Goal: Find specific page/section: Find specific page/section

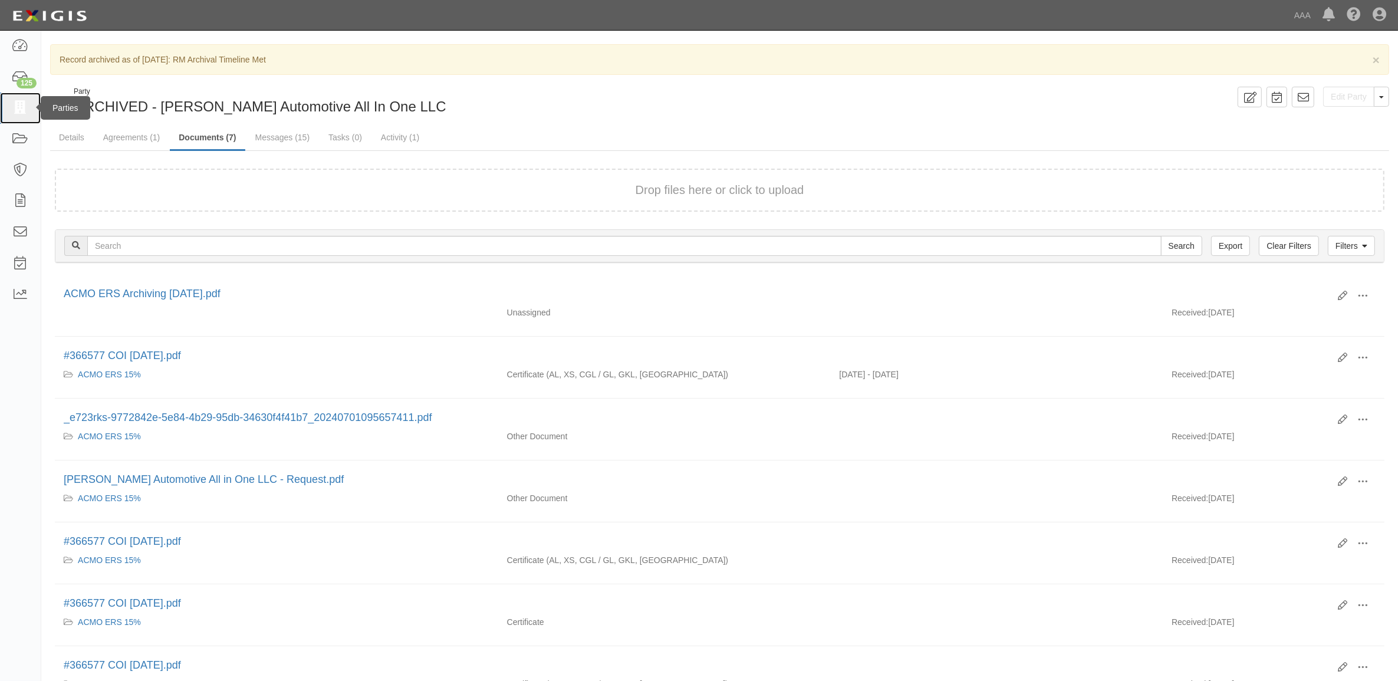
drag, startPoint x: 0, startPoint y: 0, endPoint x: 21, endPoint y: 104, distance: 105.8
click at [21, 103] on icon at bounding box center [20, 108] width 17 height 14
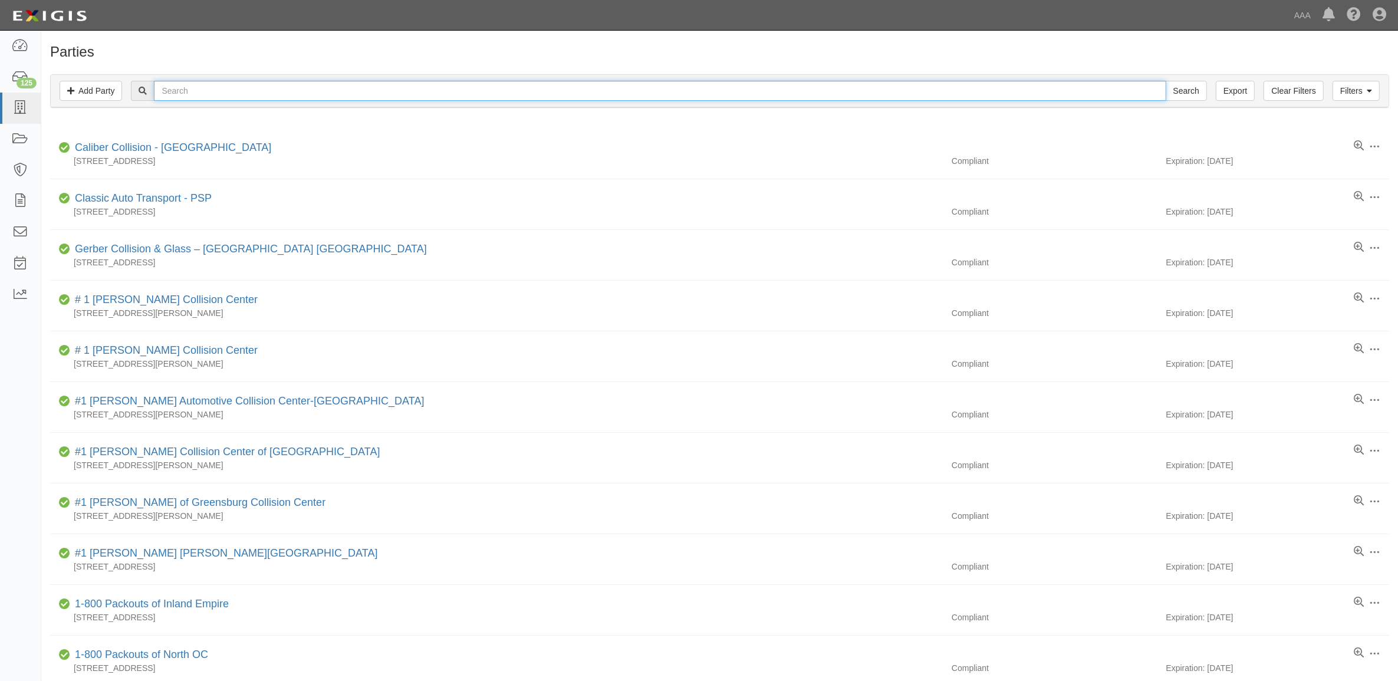
click at [198, 92] on input "text" at bounding box center [660, 91] width 1012 height 20
type input "B&M Wholesale"
click at [1166, 81] on input "Search" at bounding box center [1186, 91] width 41 height 20
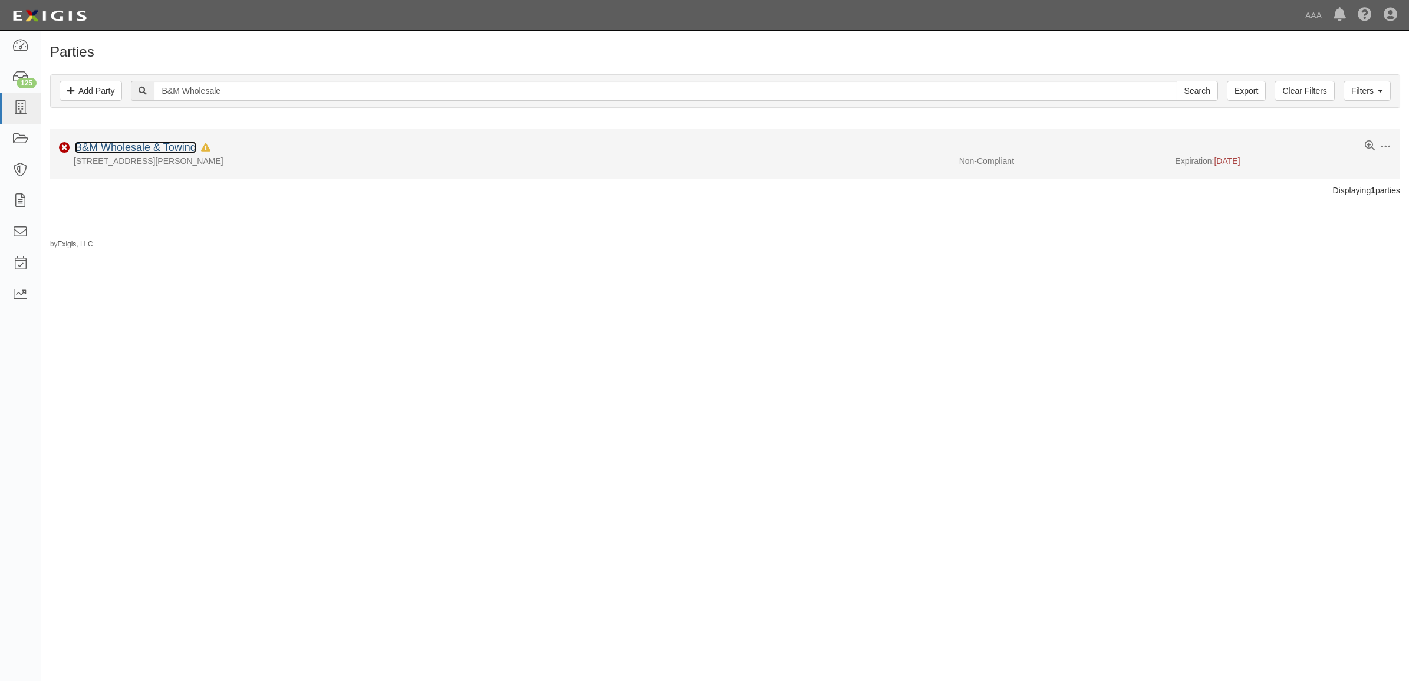
click at [160, 146] on link "B&M Wholesale & Towing" at bounding box center [135, 148] width 121 height 12
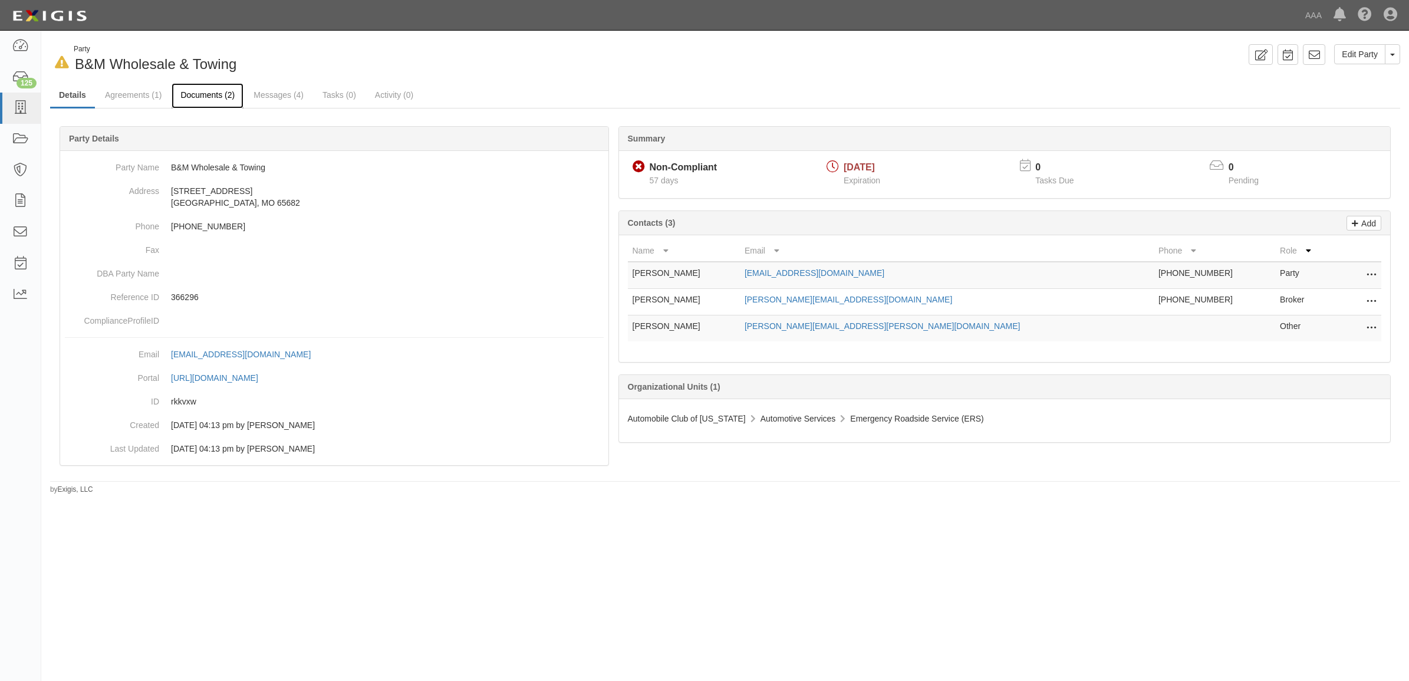
click at [225, 104] on link "Documents (2)" at bounding box center [208, 95] width 72 height 25
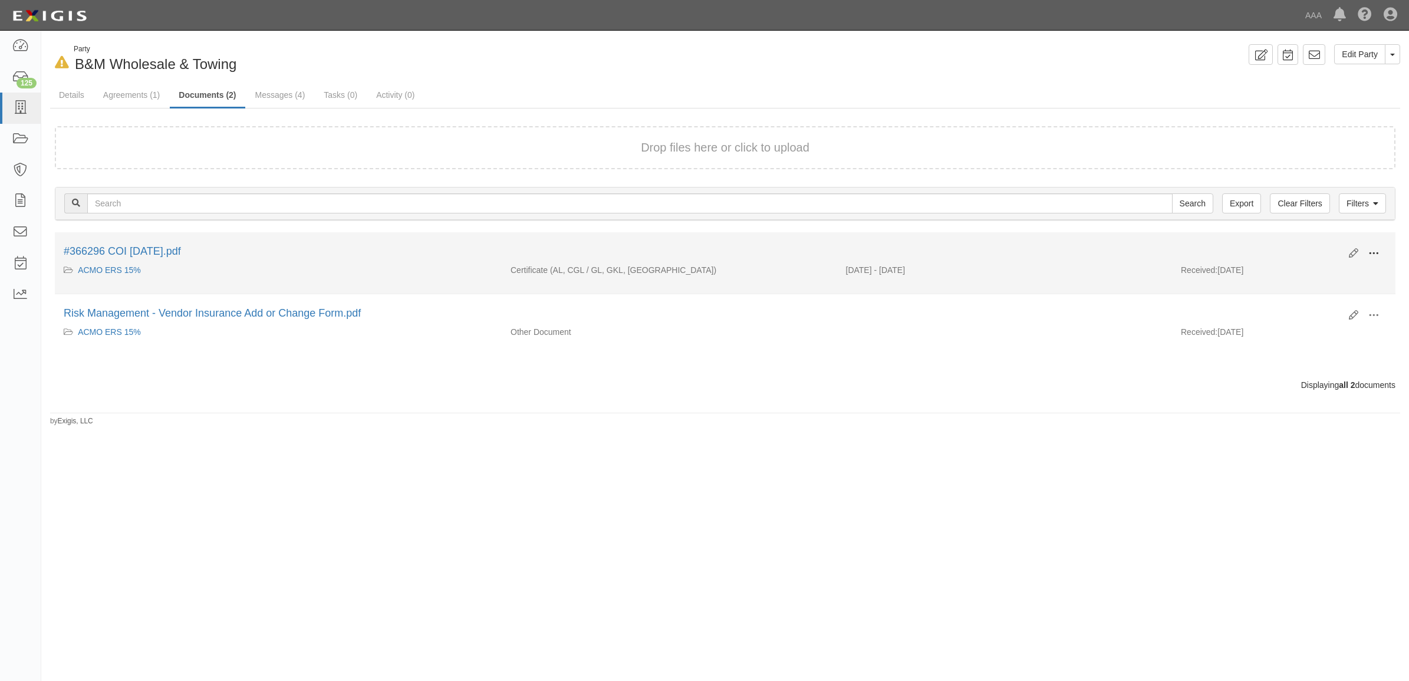
click at [1376, 248] on span at bounding box center [1374, 253] width 11 height 11
click at [1340, 268] on link "View" at bounding box center [1316, 270] width 93 height 21
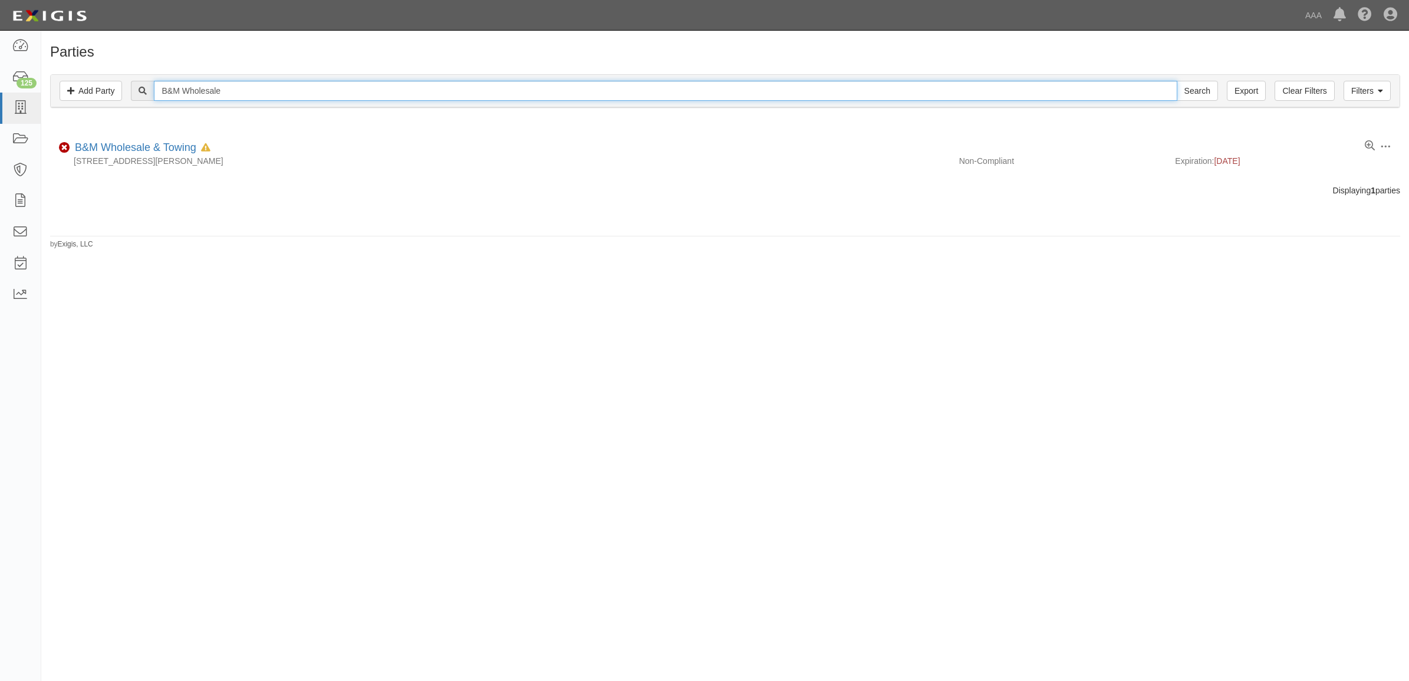
click at [264, 90] on input "B&M Wholesale" at bounding box center [665, 91] width 1023 height 20
drag, startPoint x: 185, startPoint y: 89, endPoint x: 719, endPoint y: 74, distance: 535.1
click at [668, 78] on div "Filters Add Party Clear Filters Export B&M Wholesale Search Filters" at bounding box center [725, 91] width 1349 height 32
type input "B&M"
click at [1177, 81] on input "Search" at bounding box center [1197, 91] width 41 height 20
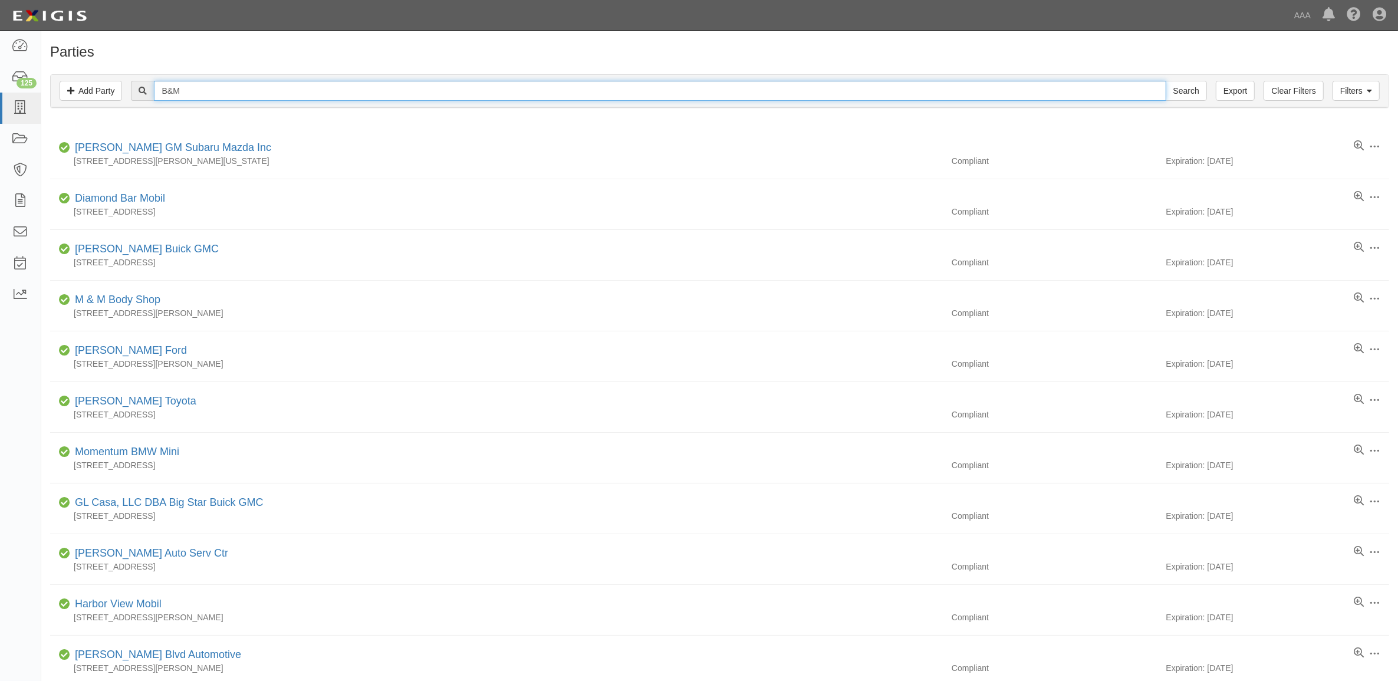
click at [320, 95] on input "B&M" at bounding box center [660, 91] width 1012 height 20
type input "B & M"
click at [1166, 81] on input "Search" at bounding box center [1186, 91] width 41 height 20
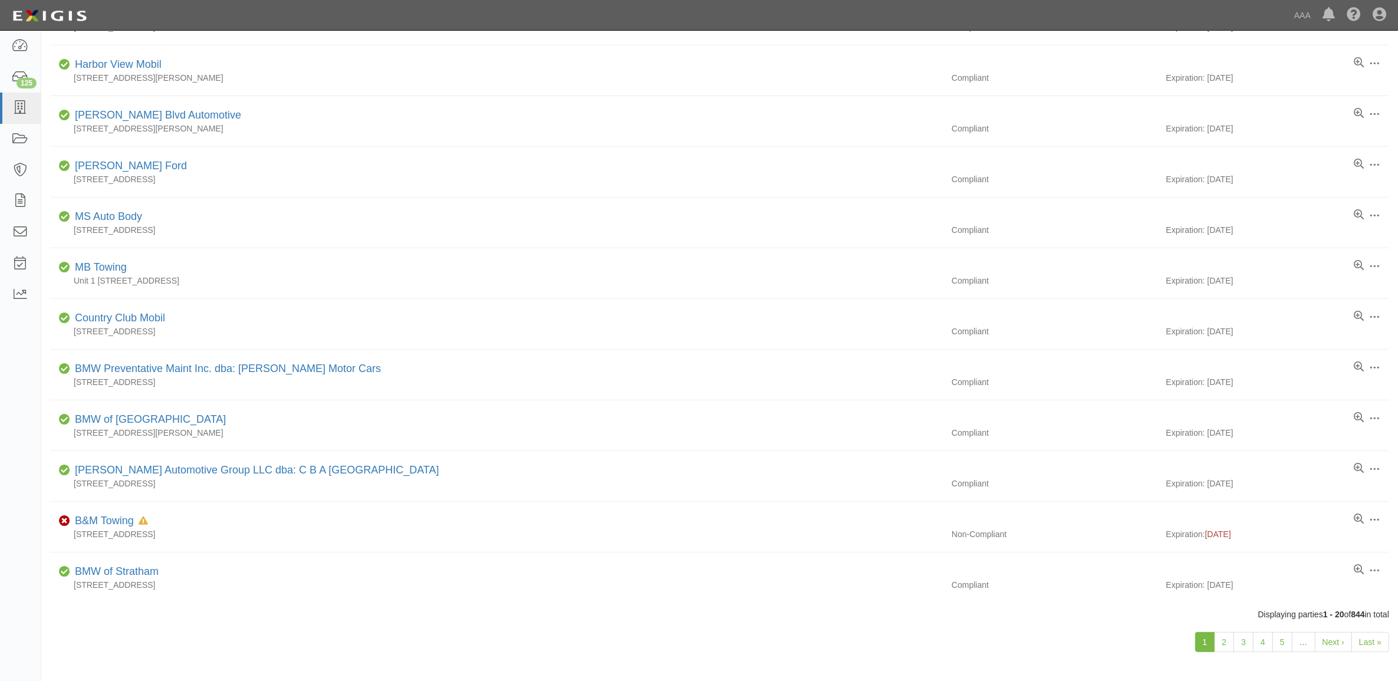
scroll to position [570, 0]
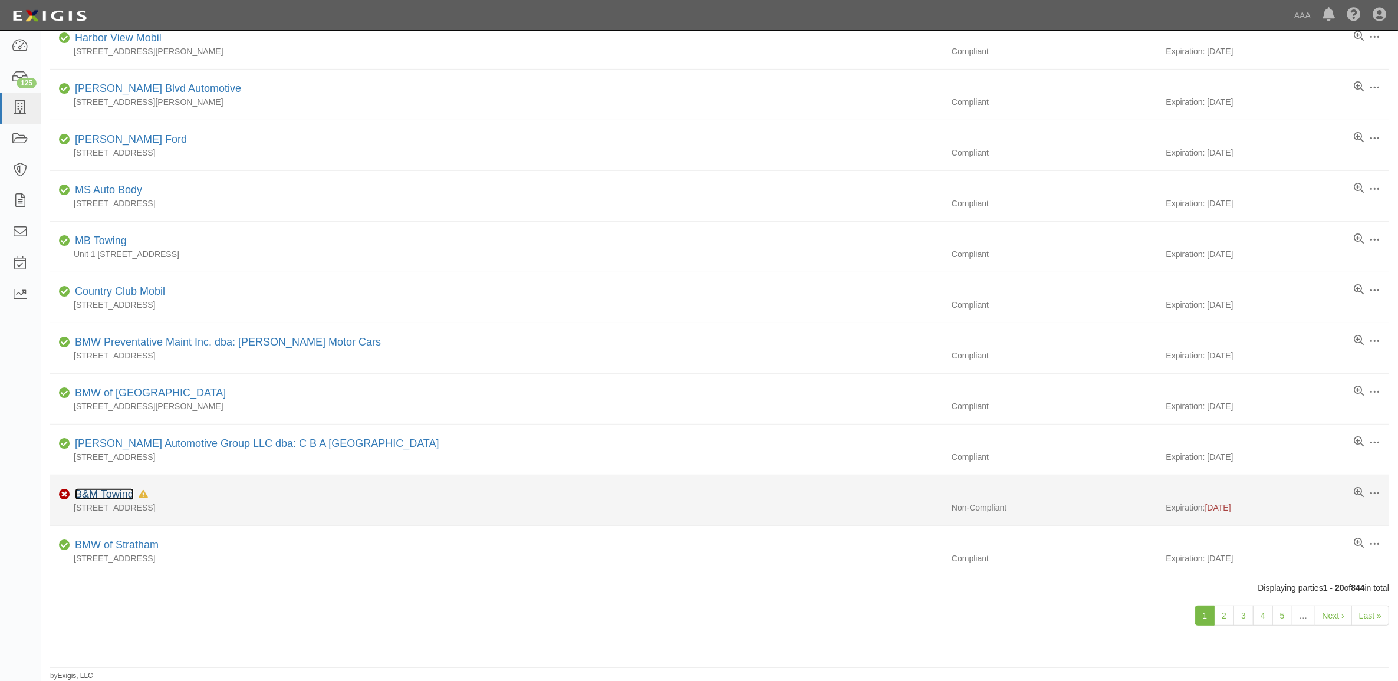
click at [116, 494] on link "B&M Towing" at bounding box center [104, 494] width 59 height 12
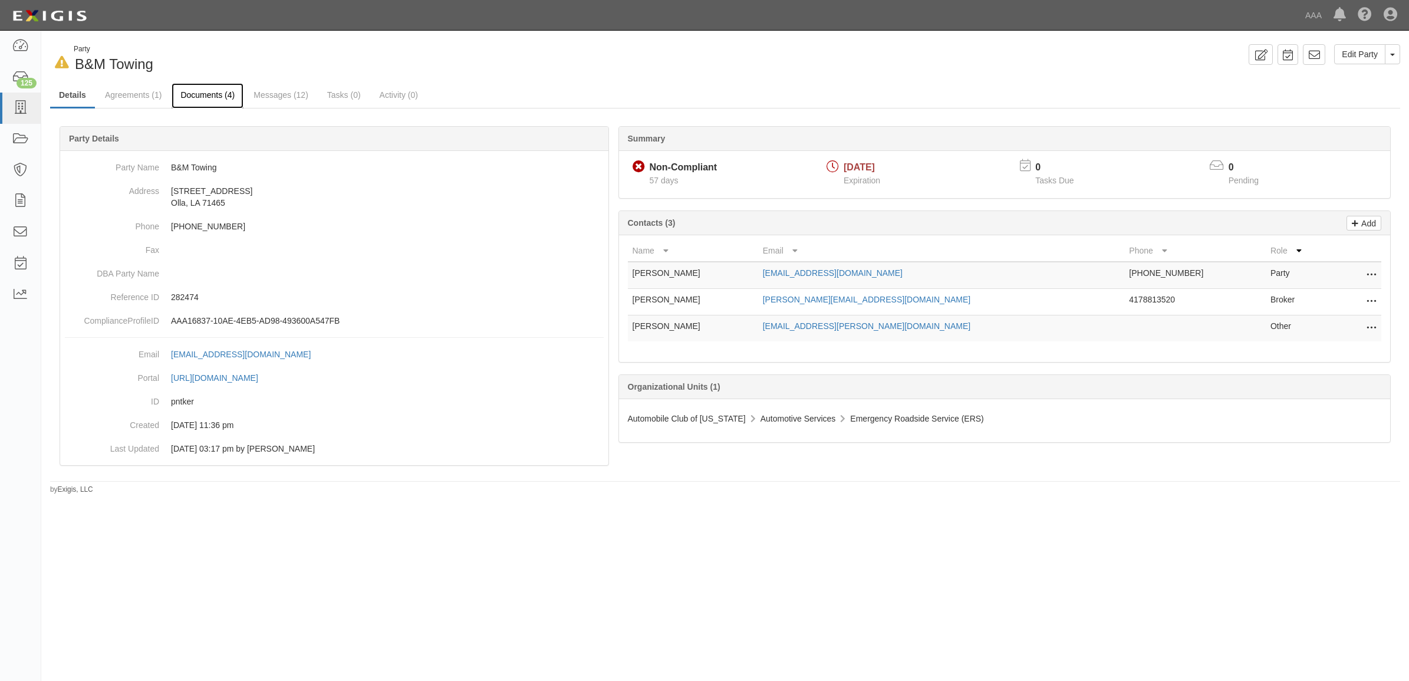
click at [219, 96] on link "Documents (4)" at bounding box center [208, 95] width 72 height 25
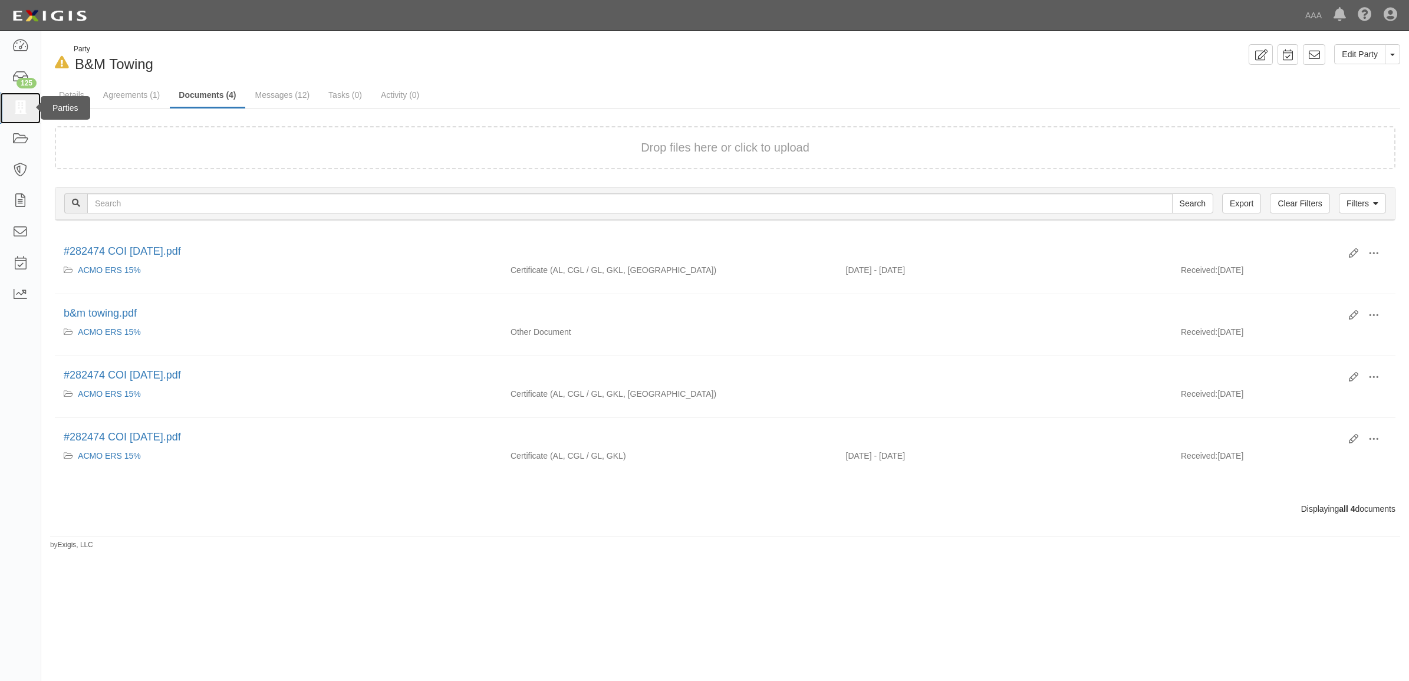
click at [24, 111] on icon at bounding box center [20, 108] width 17 height 14
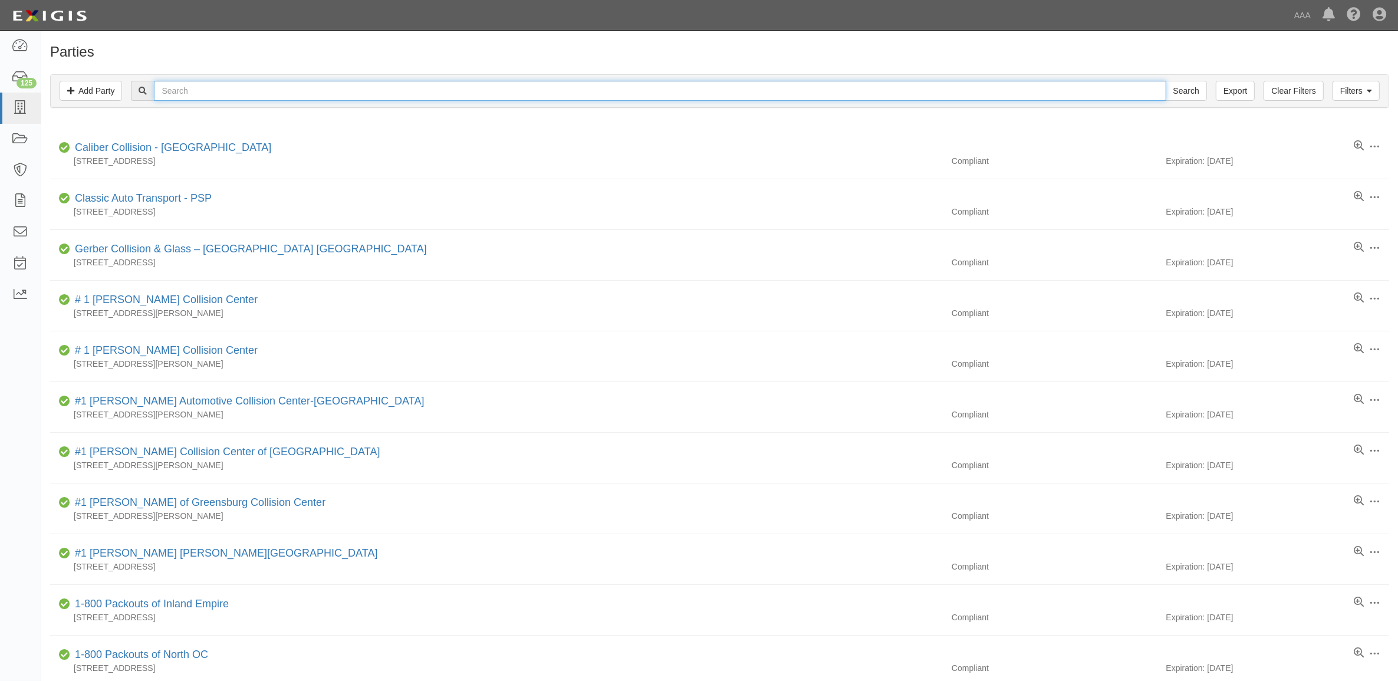
click at [243, 83] on input "text" at bounding box center [660, 91] width 1012 height 20
paste input "516008"
type input "516008"
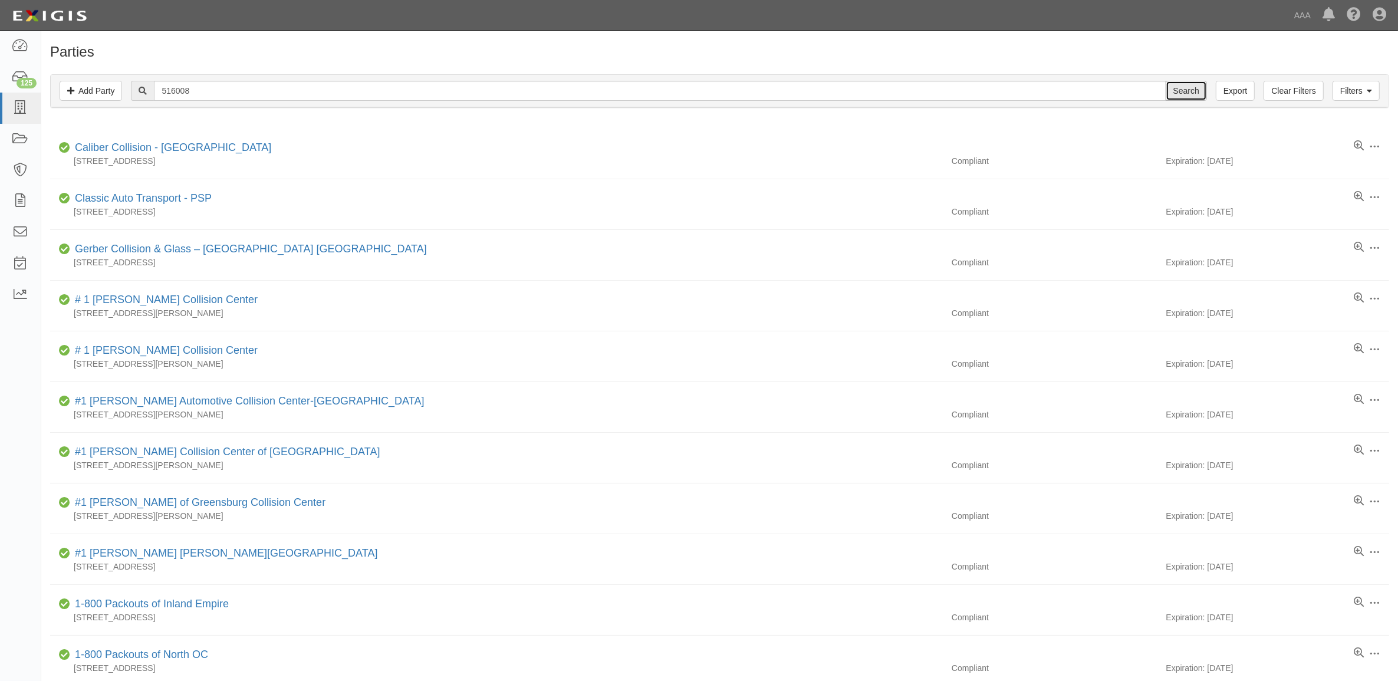
click at [1189, 96] on input "Search" at bounding box center [1186, 91] width 41 height 20
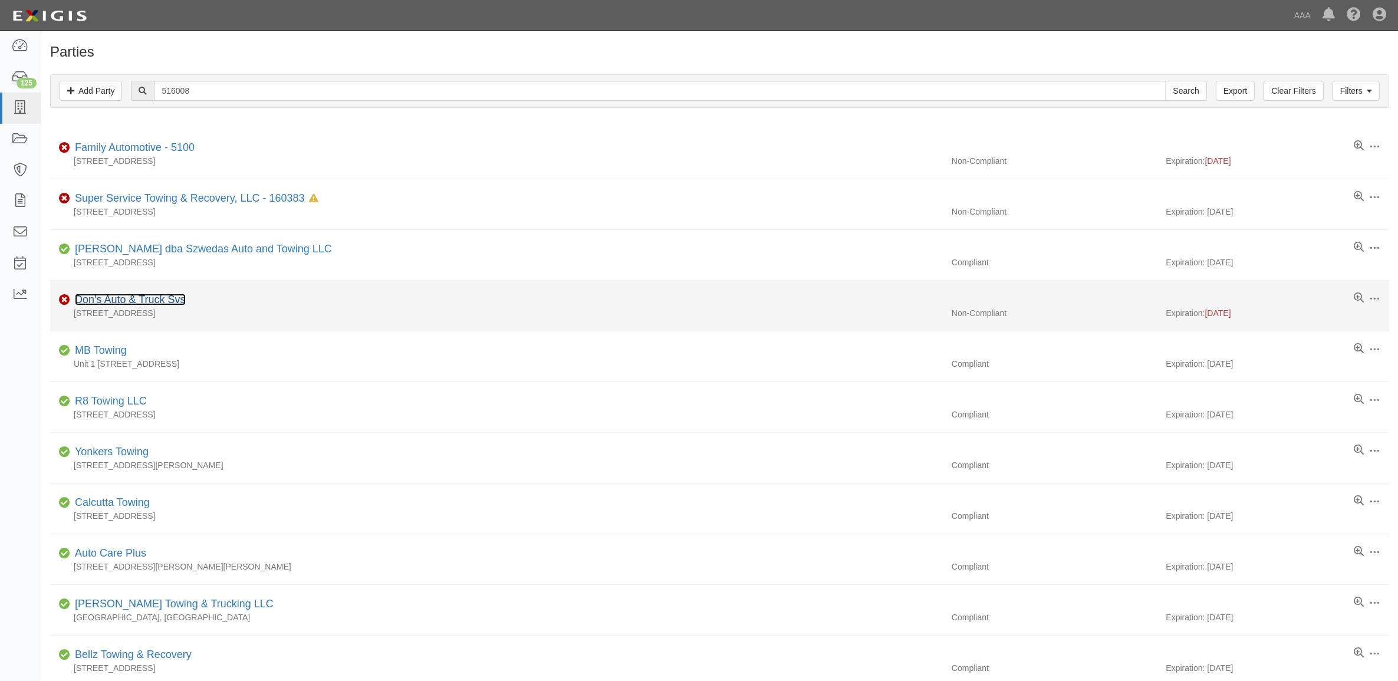
click at [163, 299] on link "Don's Auto & Truck Svs" at bounding box center [130, 300] width 111 height 12
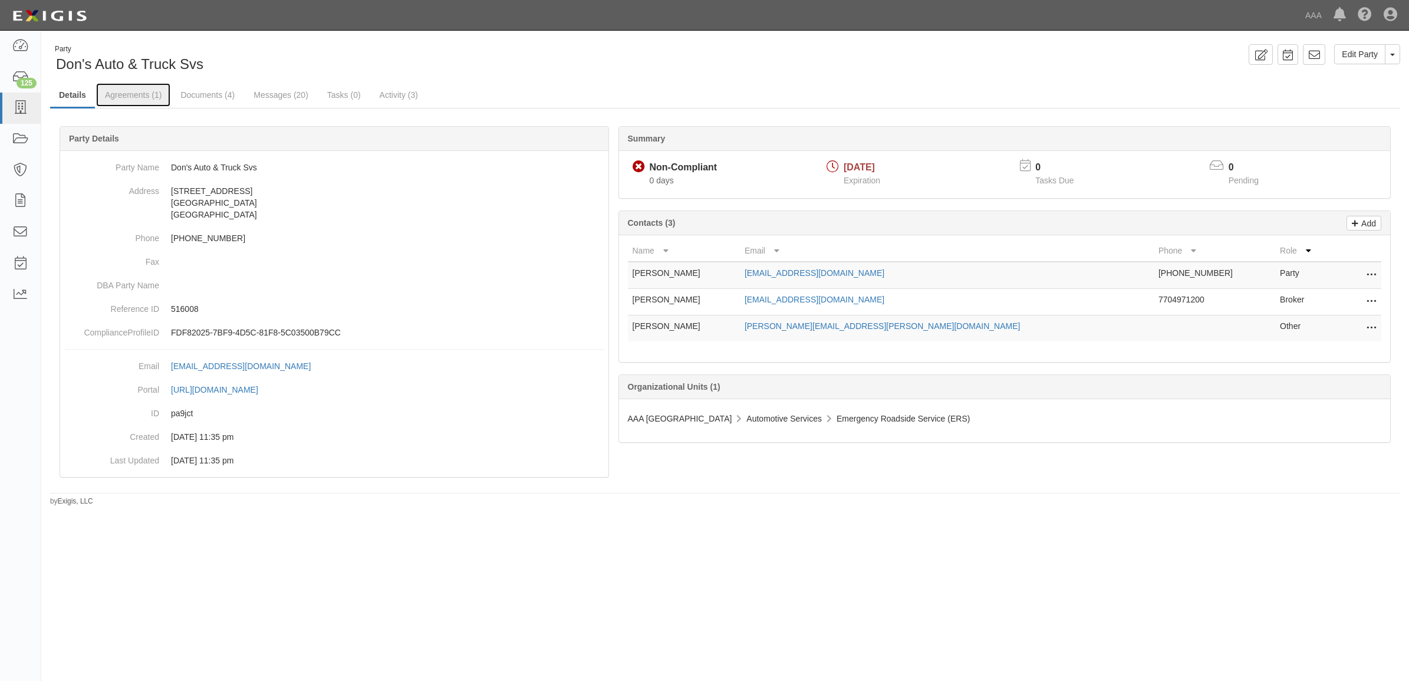
drag, startPoint x: 124, startPoint y: 90, endPoint x: 227, endPoint y: 109, distance: 104.3
click at [124, 90] on link "Agreements (1)" at bounding box center [133, 95] width 74 height 24
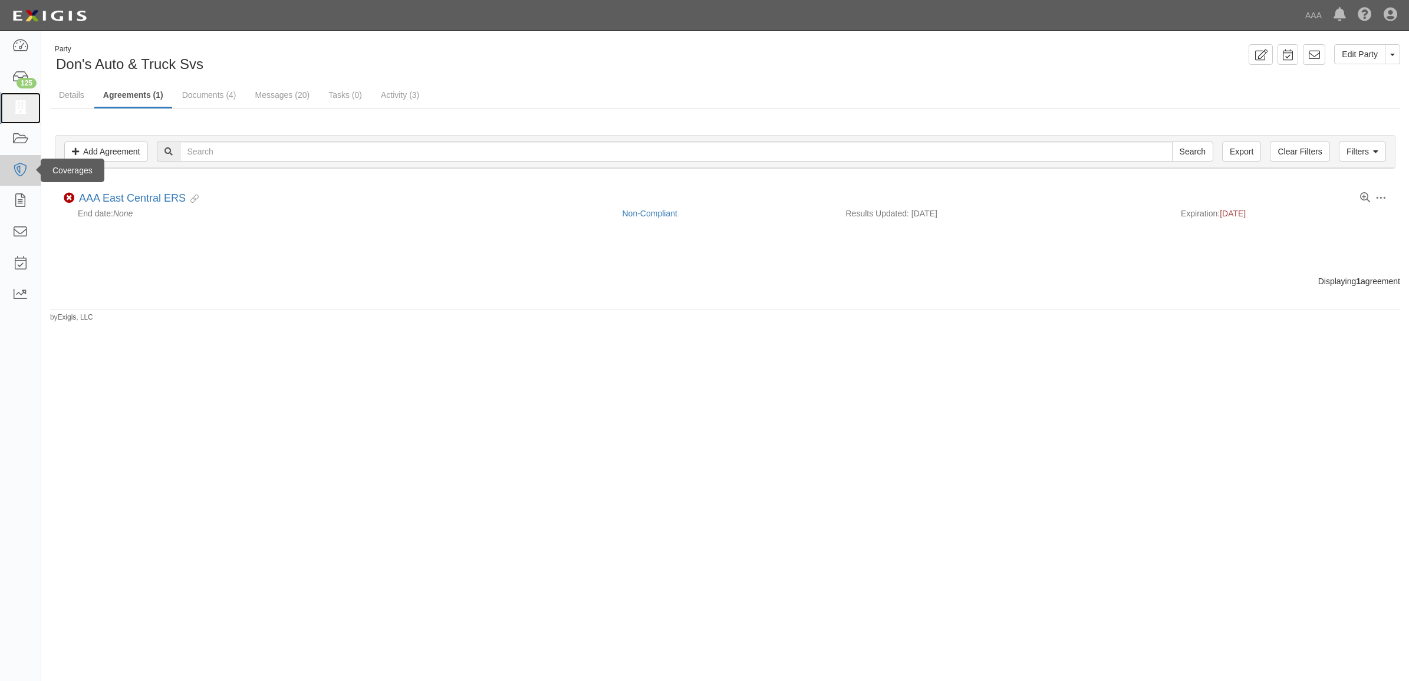
drag, startPoint x: 22, startPoint y: 113, endPoint x: 31, endPoint y: 155, distance: 43.5
click at [22, 113] on icon at bounding box center [20, 108] width 17 height 14
